Goal: Book appointment/travel/reservation

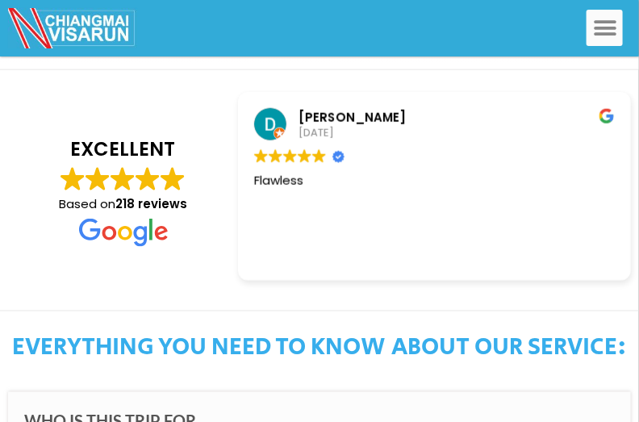
scroll to position [81, 0]
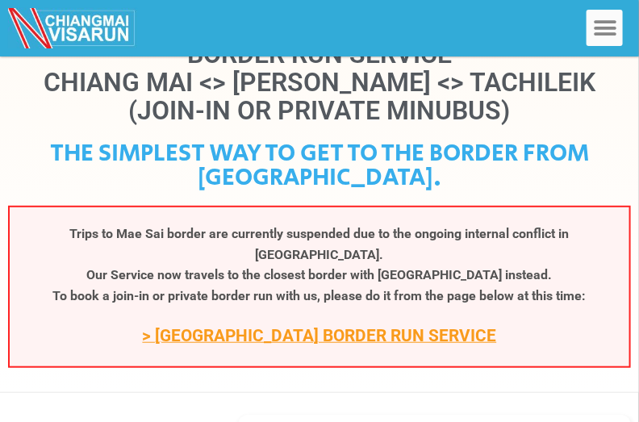
click at [331, 326] on link "> [GEOGRAPHIC_DATA] BORDER RUN SERVICE" at bounding box center [320, 335] width 354 height 19
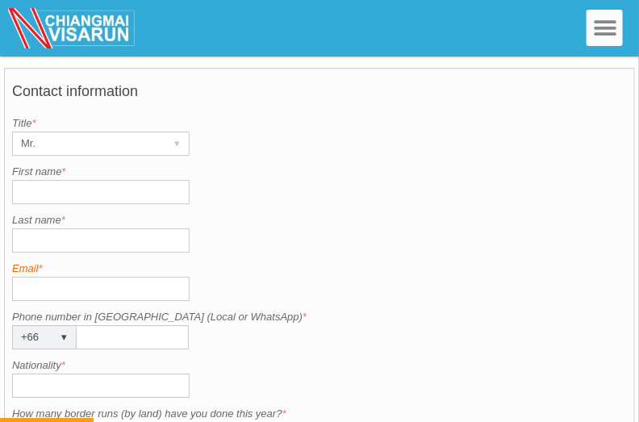
scroll to position [1290, 0]
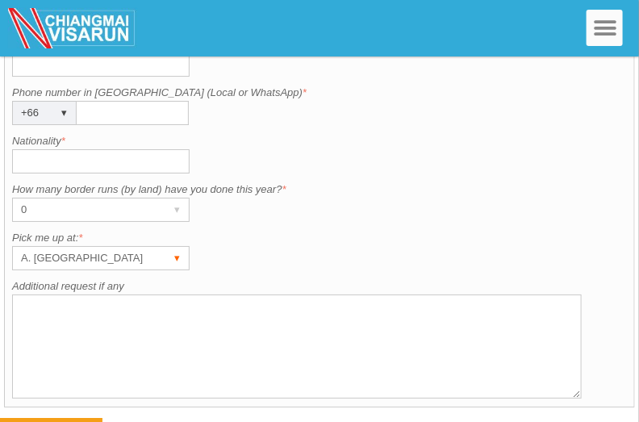
click at [175, 247] on div "▾" at bounding box center [177, 258] width 23 height 23
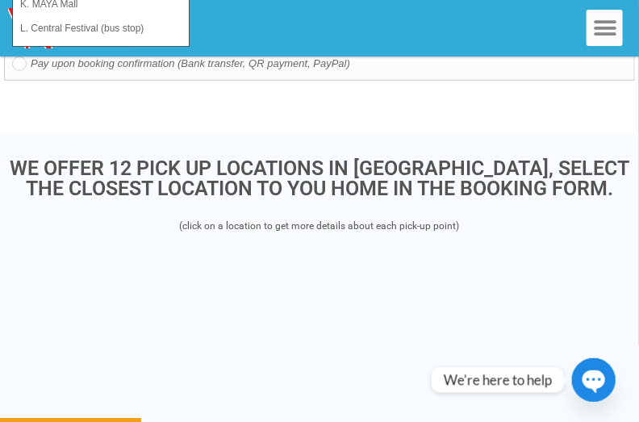
scroll to position [1694, 0]
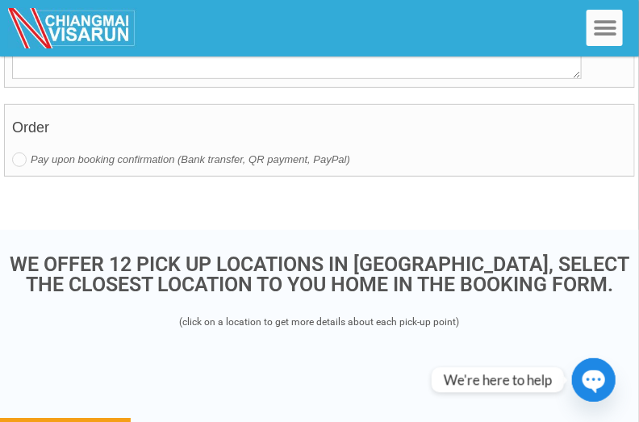
scroll to position [1774, 0]
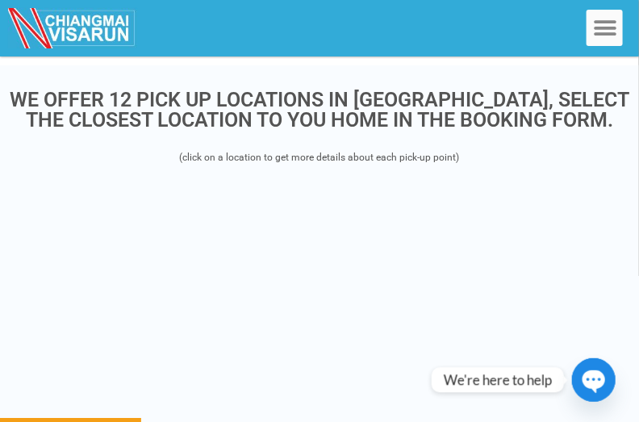
click at [344, 139] on div "WE OFFER 12 PICK UP LOCATIONS IN CHIANG MAI, SELECT THE CLOSEST LOCATION TO YOU…" at bounding box center [319, 332] width 639 height 502
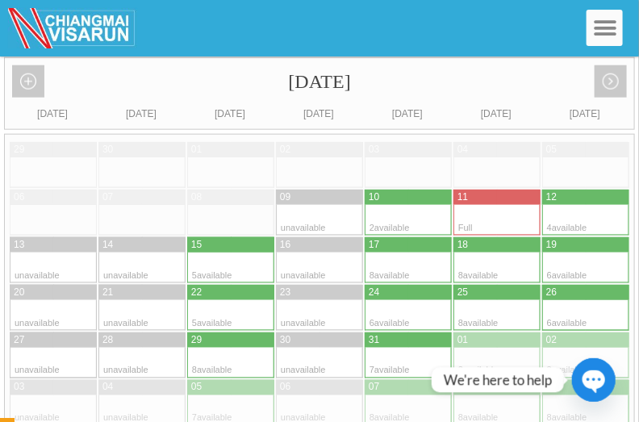
scroll to position [726, 0]
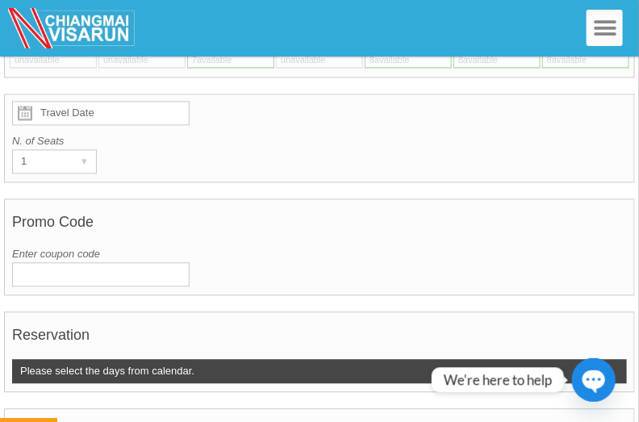
click at [594, 385] on icon "button" at bounding box center [593, 381] width 23 height 23
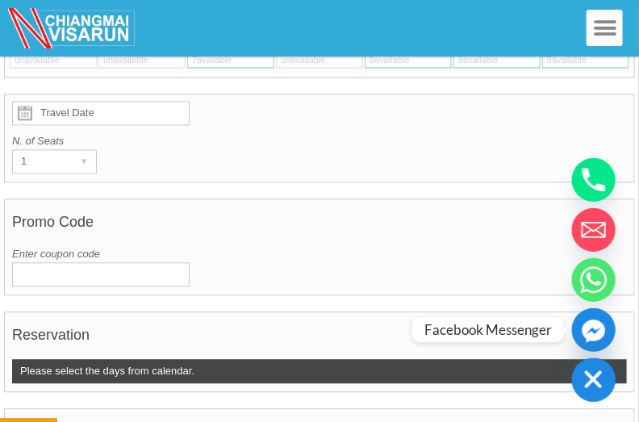
click at [593, 334] on icon "Facebook_Messenger" at bounding box center [592, 330] width 23 height 23
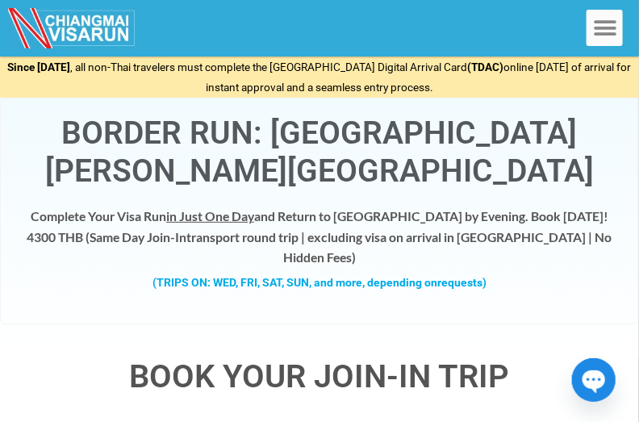
click at [601, 381] on icon "button" at bounding box center [593, 381] width 23 height 23
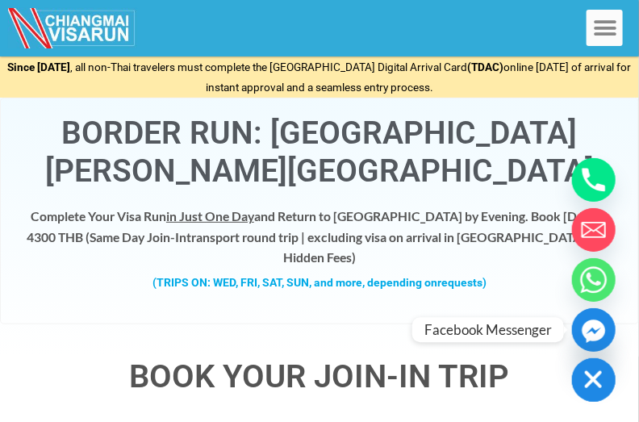
click at [591, 338] on icon "Facebook_Messenger" at bounding box center [592, 330] width 23 height 23
